Goal: Task Accomplishment & Management: Manage account settings

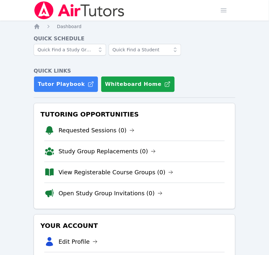
click at [57, 87] on link "Tutor Playbook" at bounding box center [66, 84] width 65 height 16
click at [223, 15] on span "button" at bounding box center [223, 10] width 14 height 14
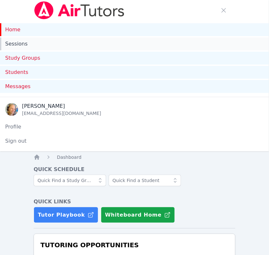
click at [15, 45] on link "Sessions" at bounding box center [134, 43] width 269 height 13
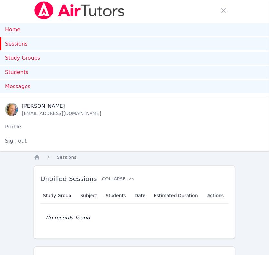
click at [18, 47] on link "Sessions" at bounding box center [134, 43] width 269 height 13
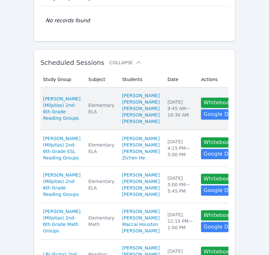
scroll to position [202, 0]
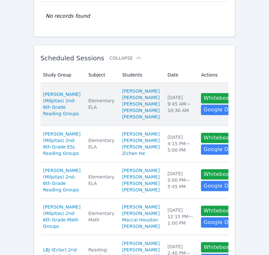
click at [163, 126] on td "Date Tue Oct 14 9:45 AM — 10:30 AM" at bounding box center [180, 104] width 34 height 43
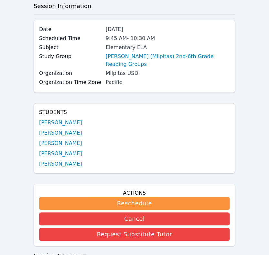
scroll to position [283, 0]
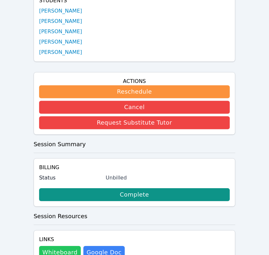
click at [71, 246] on button "Whiteboard" at bounding box center [60, 252] width 42 height 13
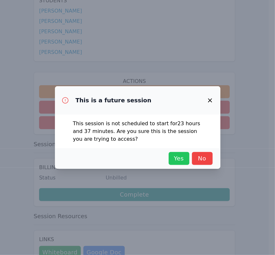
click at [174, 154] on span "Yes" at bounding box center [179, 158] width 14 height 9
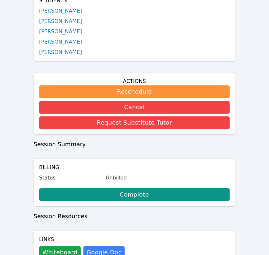
scroll to position [202, 0]
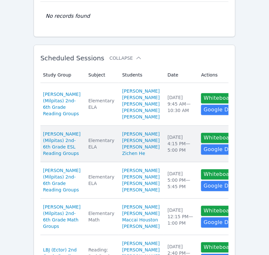
click at [167, 154] on div "Tue Oct 14 4:15 PM — 5:00 PM" at bounding box center [180, 143] width 26 height 19
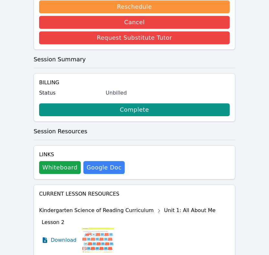
scroll to position [348, 0]
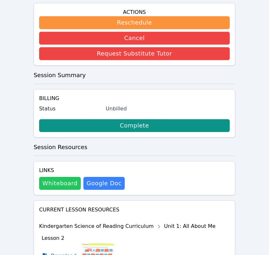
click at [48, 177] on button "Whiteboard" at bounding box center [60, 183] width 42 height 13
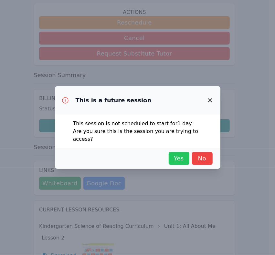
click at [175, 159] on span "Yes" at bounding box center [179, 158] width 14 height 9
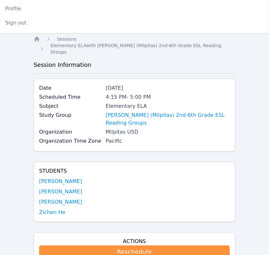
scroll to position [106, 0]
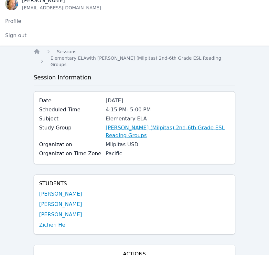
click at [131, 124] on link "[PERSON_NAME] (Milpitas) 2nd-6th Grade ESL Reading Groups" at bounding box center [168, 132] width 124 height 16
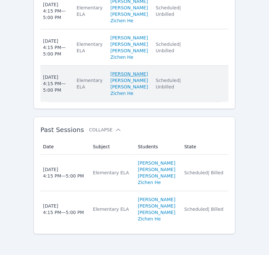
scroll to position [985, 0]
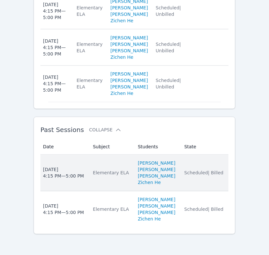
click at [198, 185] on td "State Scheduled | Billed" at bounding box center [204, 173] width 48 height 37
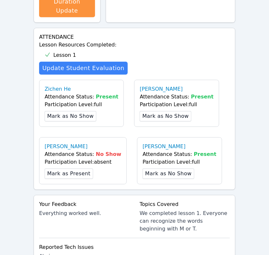
scroll to position [525, 0]
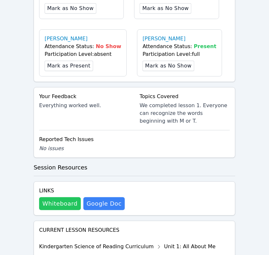
click at [58, 197] on button "Whiteboard" at bounding box center [60, 203] width 42 height 13
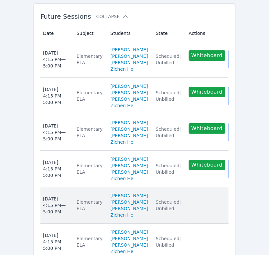
scroll to position [380, 0]
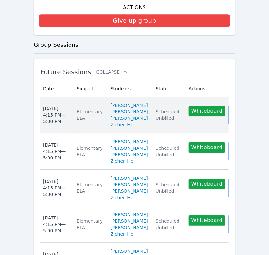
click at [152, 133] on td "State Scheduled | Unbilled" at bounding box center [168, 115] width 33 height 37
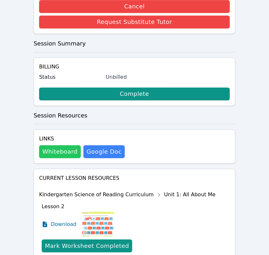
click at [57, 145] on button "Whiteboard" at bounding box center [60, 151] width 42 height 13
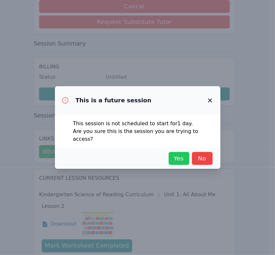
click at [175, 154] on span "Yes" at bounding box center [179, 158] width 14 height 9
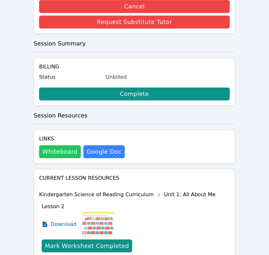
click at [64, 145] on button "Whiteboard" at bounding box center [60, 151] width 42 height 13
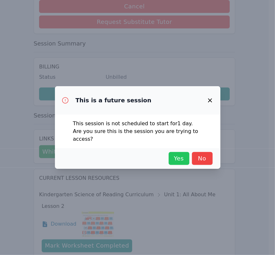
click at [175, 154] on span "Yes" at bounding box center [179, 158] width 14 height 9
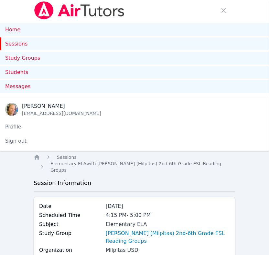
click at [18, 46] on link "Sessions" at bounding box center [134, 43] width 269 height 13
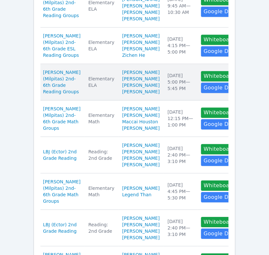
scroll to position [242, 0]
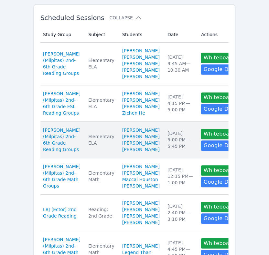
click at [167, 150] on div "Tue Oct 14 5:00 PM — 5:45 PM" at bounding box center [180, 140] width 26 height 19
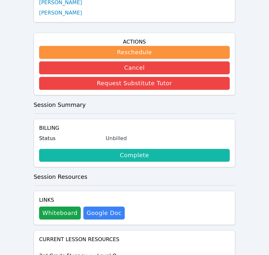
scroll to position [363, 0]
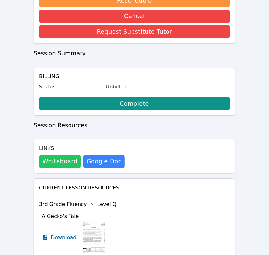
click at [61, 155] on button "Whiteboard" at bounding box center [60, 161] width 42 height 13
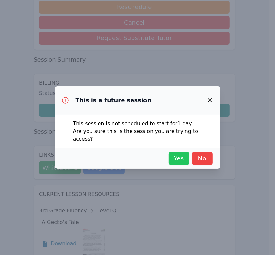
click at [172, 154] on span "Yes" at bounding box center [179, 158] width 14 height 9
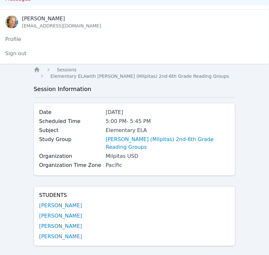
scroll to position [0, 0]
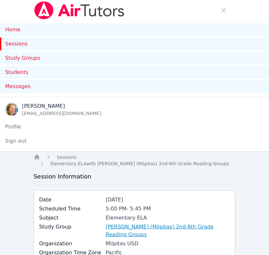
click at [170, 229] on link "[PERSON_NAME] (Milpitas) 2nd-6th Grade Reading Groups" at bounding box center [168, 231] width 124 height 16
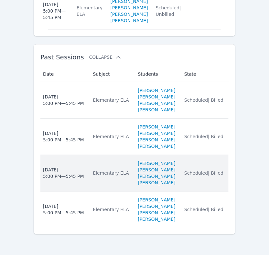
scroll to position [1058, 0]
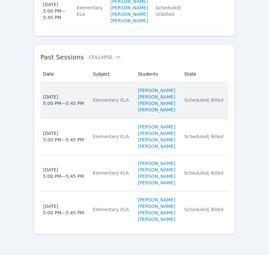
click at [196, 113] on td "State Scheduled | Billed" at bounding box center [204, 100] width 48 height 37
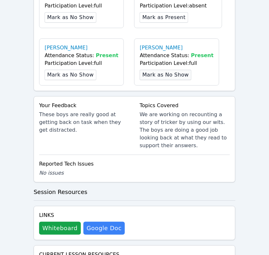
scroll to position [485, 0]
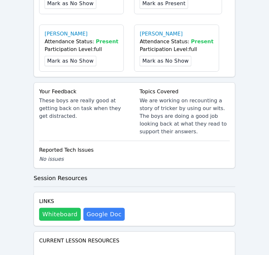
click at [53, 208] on button "Whiteboard" at bounding box center [60, 214] width 42 height 13
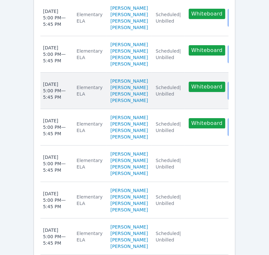
scroll to position [372, 0]
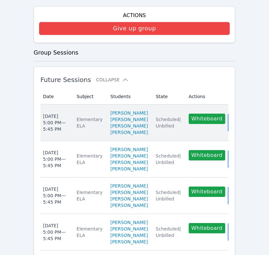
click at [154, 141] on td "State Scheduled | Unbilled" at bounding box center [168, 123] width 33 height 37
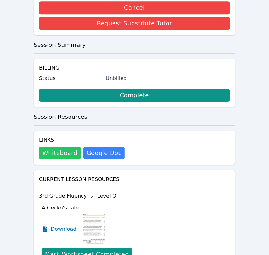
click at [49, 149] on button "Whiteboard" at bounding box center [60, 153] width 42 height 13
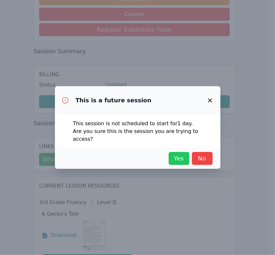
click at [181, 155] on span "Yes" at bounding box center [179, 158] width 14 height 9
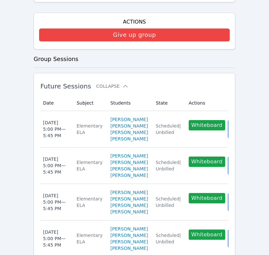
scroll to position [372, 0]
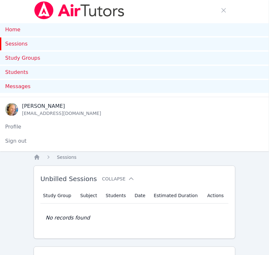
click at [15, 43] on link "Sessions" at bounding box center [134, 43] width 269 height 13
click at [17, 42] on link "Sessions" at bounding box center [134, 43] width 269 height 13
click at [10, 43] on link "Sessions" at bounding box center [134, 43] width 269 height 13
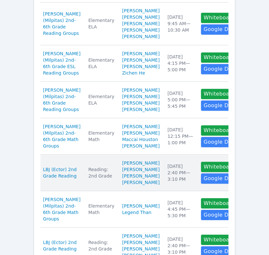
scroll to position [323, 0]
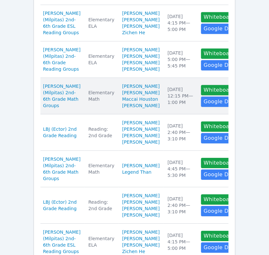
click at [163, 114] on td "Date Wed Oct 15 12:15 PM — 1:00 PM" at bounding box center [180, 96] width 34 height 37
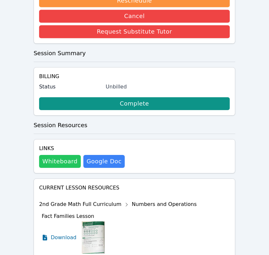
click at [59, 155] on button "Whiteboard" at bounding box center [60, 161] width 42 height 13
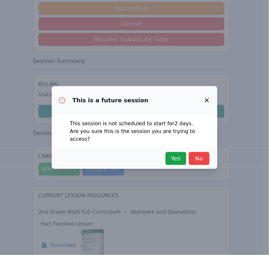
scroll to position [357, 0]
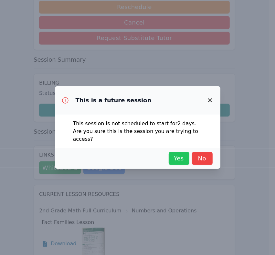
click at [184, 157] on span "Yes" at bounding box center [179, 158] width 14 height 9
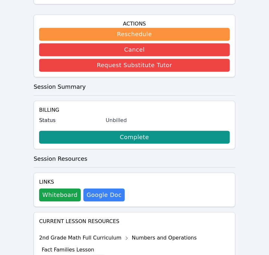
scroll to position [317, 0]
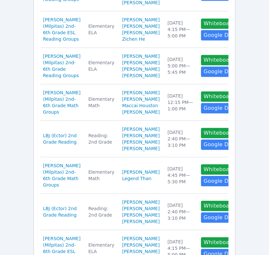
scroll to position [323, 0]
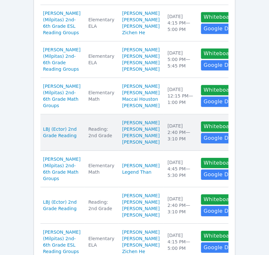
click at [163, 151] on td "Date Wed Oct 15 2:40 PM — 3:10 PM" at bounding box center [180, 132] width 34 height 37
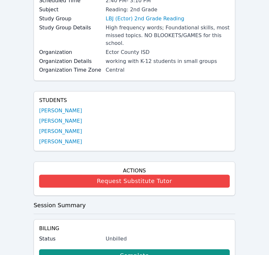
scroll to position [323, 0]
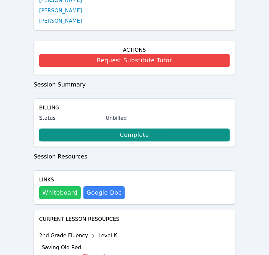
click at [71, 186] on button "Whiteboard" at bounding box center [60, 192] width 42 height 13
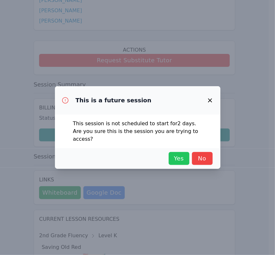
click at [172, 157] on span "Yes" at bounding box center [179, 158] width 14 height 9
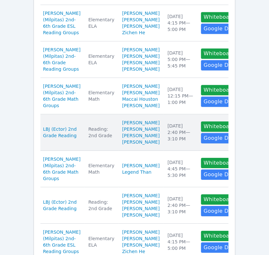
click at [163, 151] on td "Date Wed Oct 15 2:40 PM — 3:10 PM" at bounding box center [180, 132] width 34 height 37
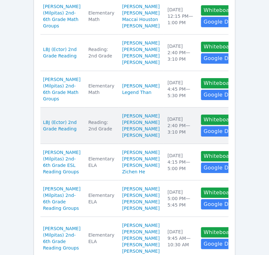
scroll to position [404, 0]
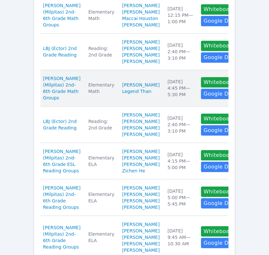
click at [163, 107] on td "Date Wed Oct 15 4:45 PM — 5:30 PM" at bounding box center [180, 88] width 34 height 37
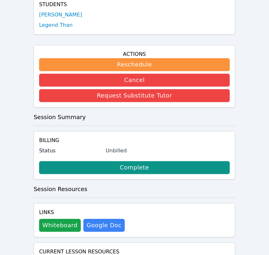
scroll to position [283, 0]
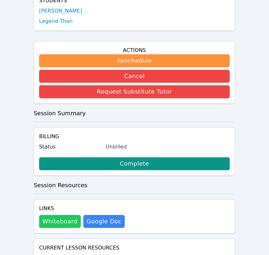
click at [64, 215] on button "Whiteboard" at bounding box center [60, 221] width 42 height 13
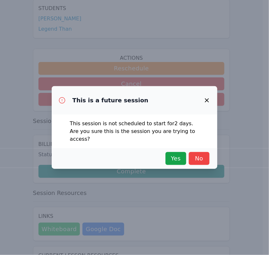
scroll to position [276, 0]
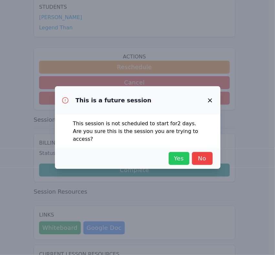
click at [181, 156] on span "Yes" at bounding box center [179, 158] width 14 height 9
